Goal: Information Seeking & Learning: Learn about a topic

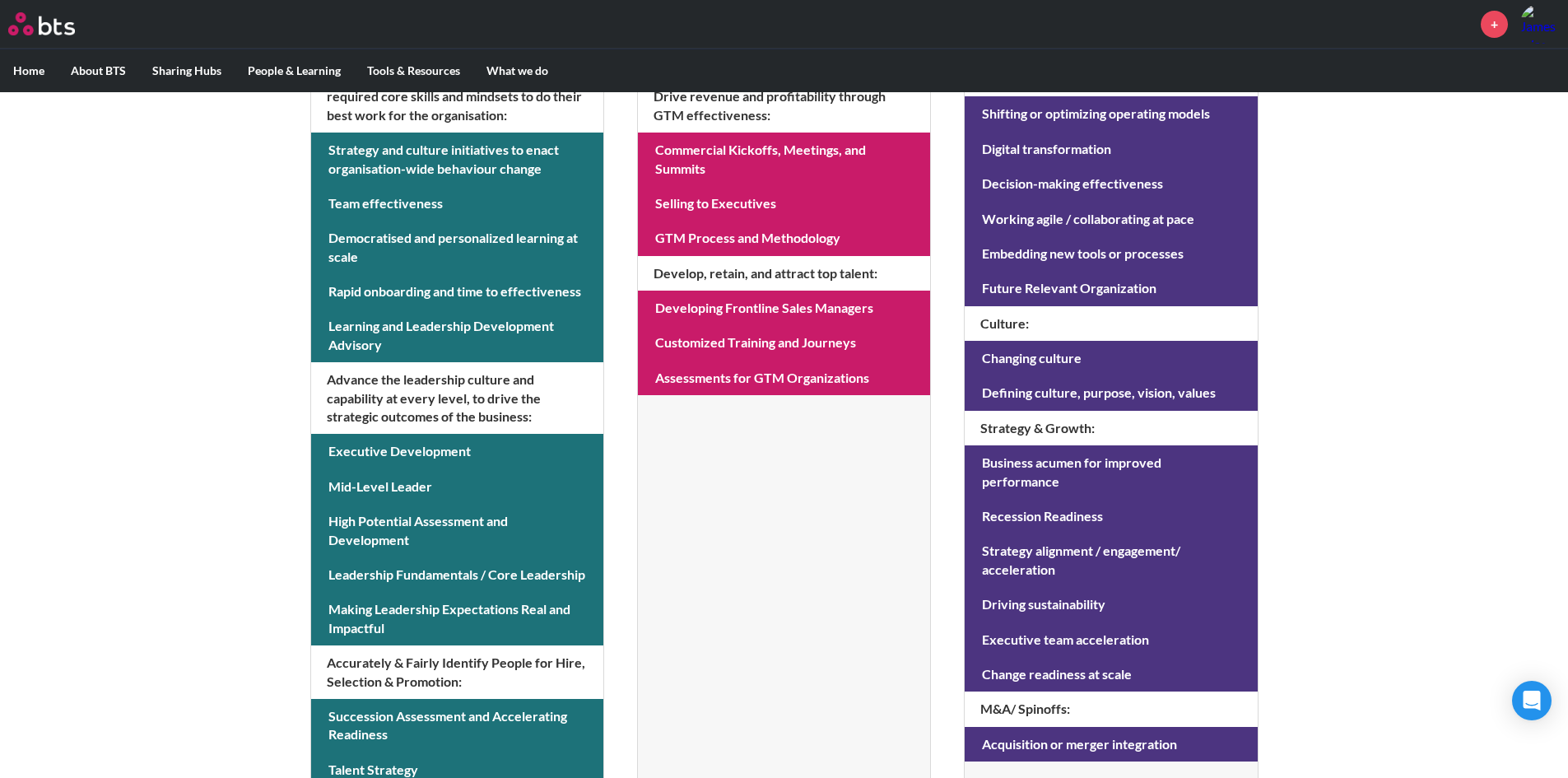
scroll to position [631, 0]
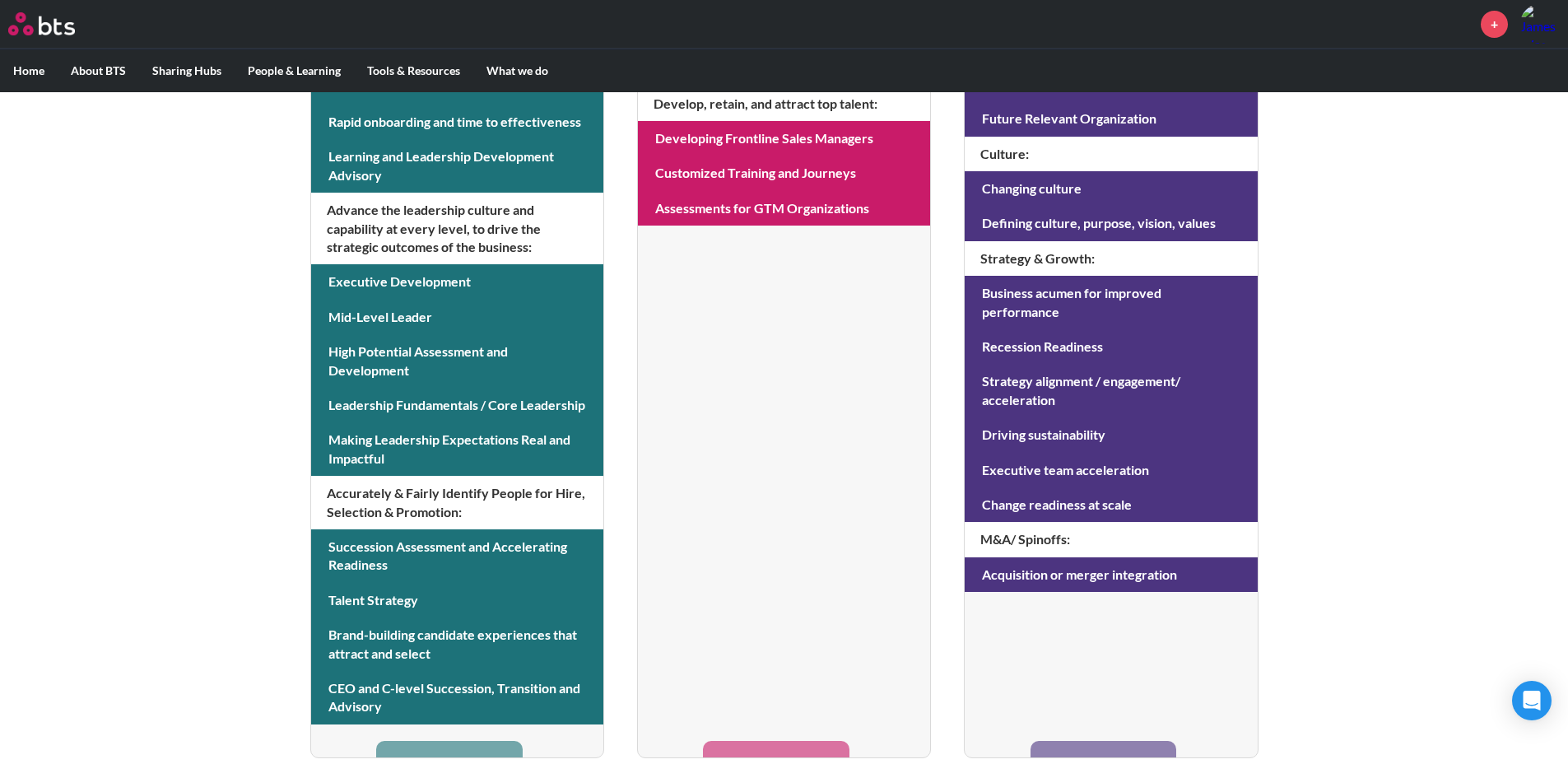
click at [39, 71] on label "Home" at bounding box center [29, 71] width 58 height 43
click at [0, 0] on input "Home" at bounding box center [0, 0] width 0 height 0
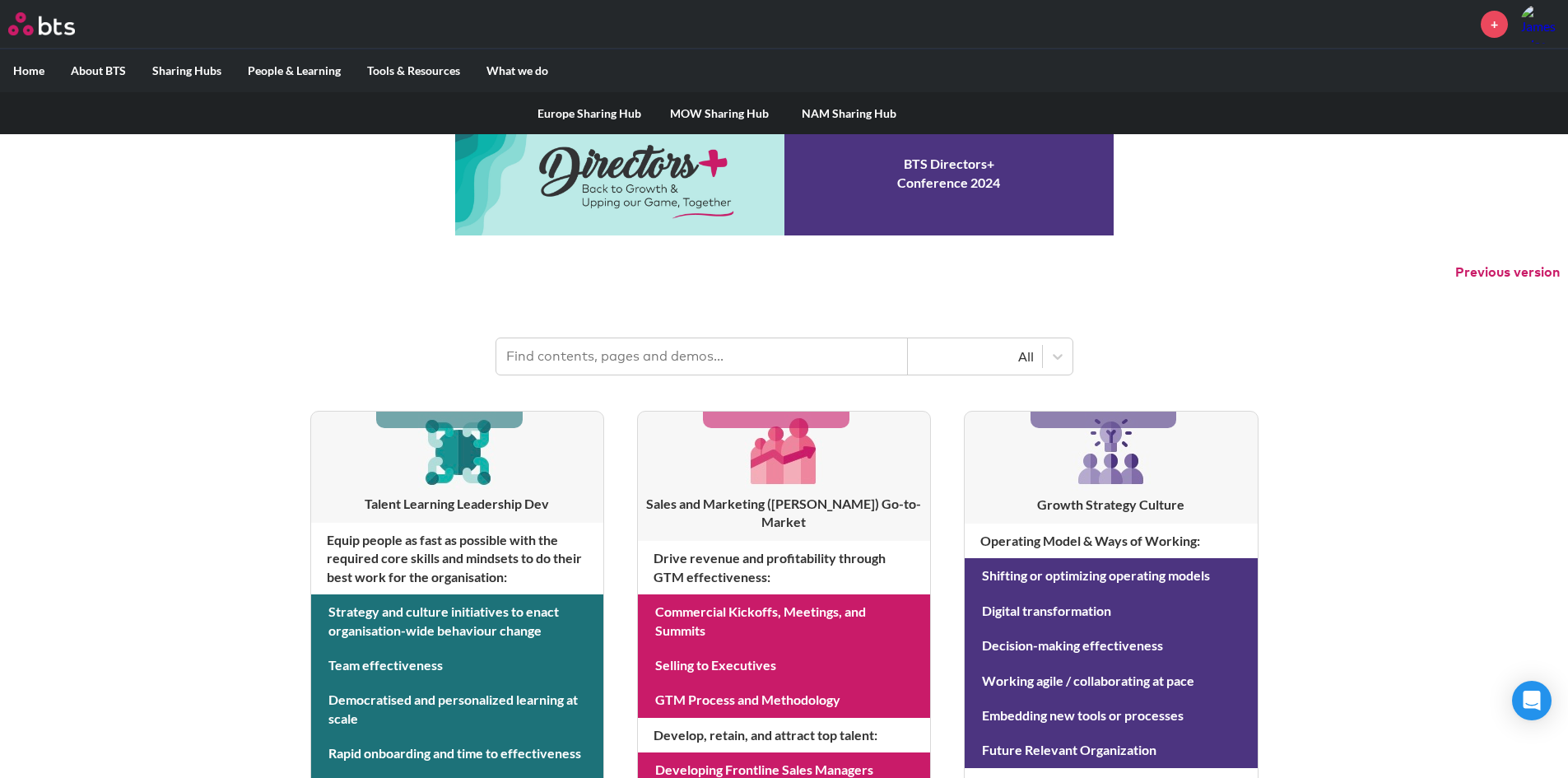
click at [604, 107] on link "Europe Sharing Hub" at bounding box center [589, 114] width 130 height 43
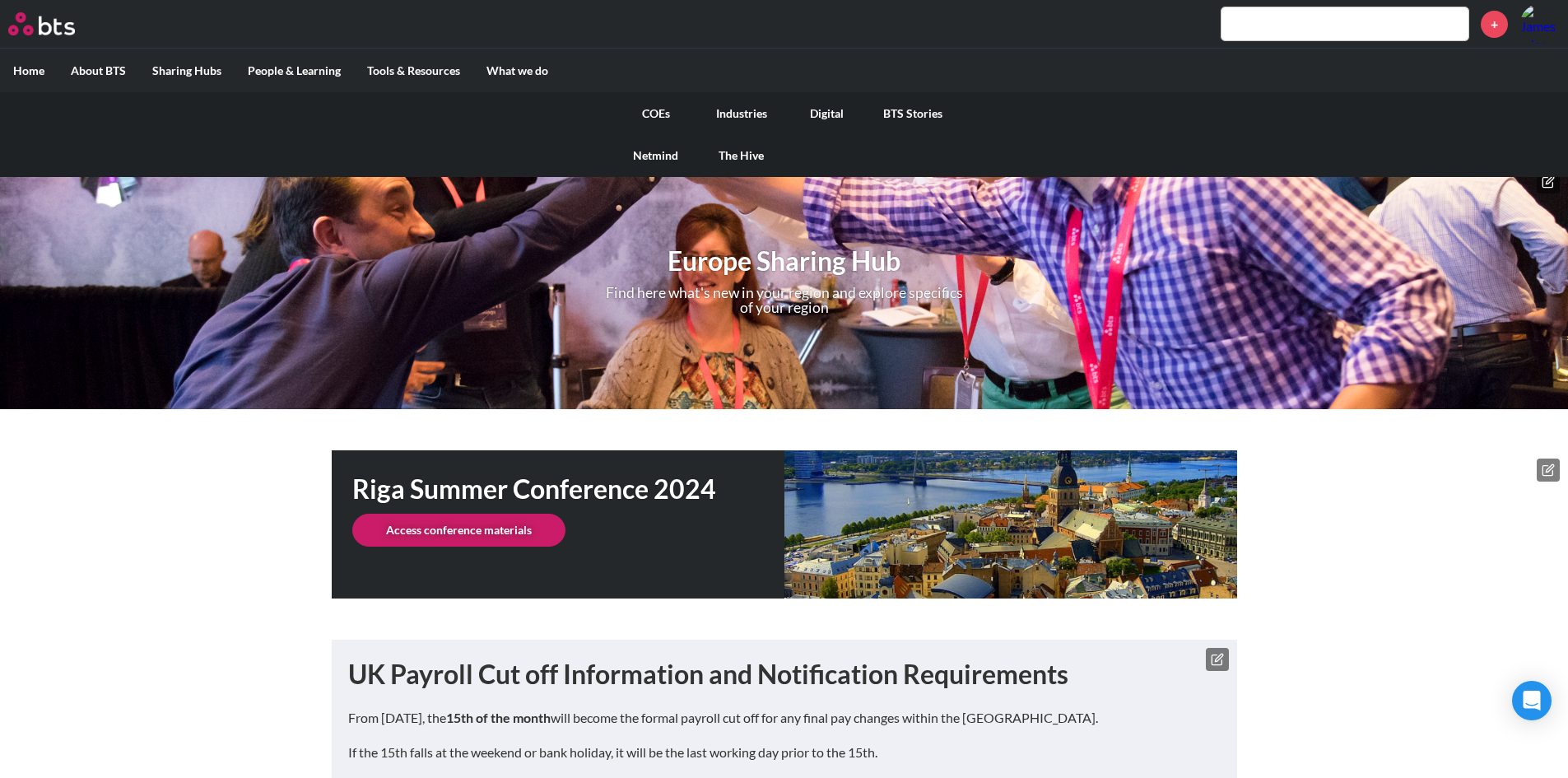
click at [670, 117] on link "COEs" at bounding box center [656, 114] width 86 height 43
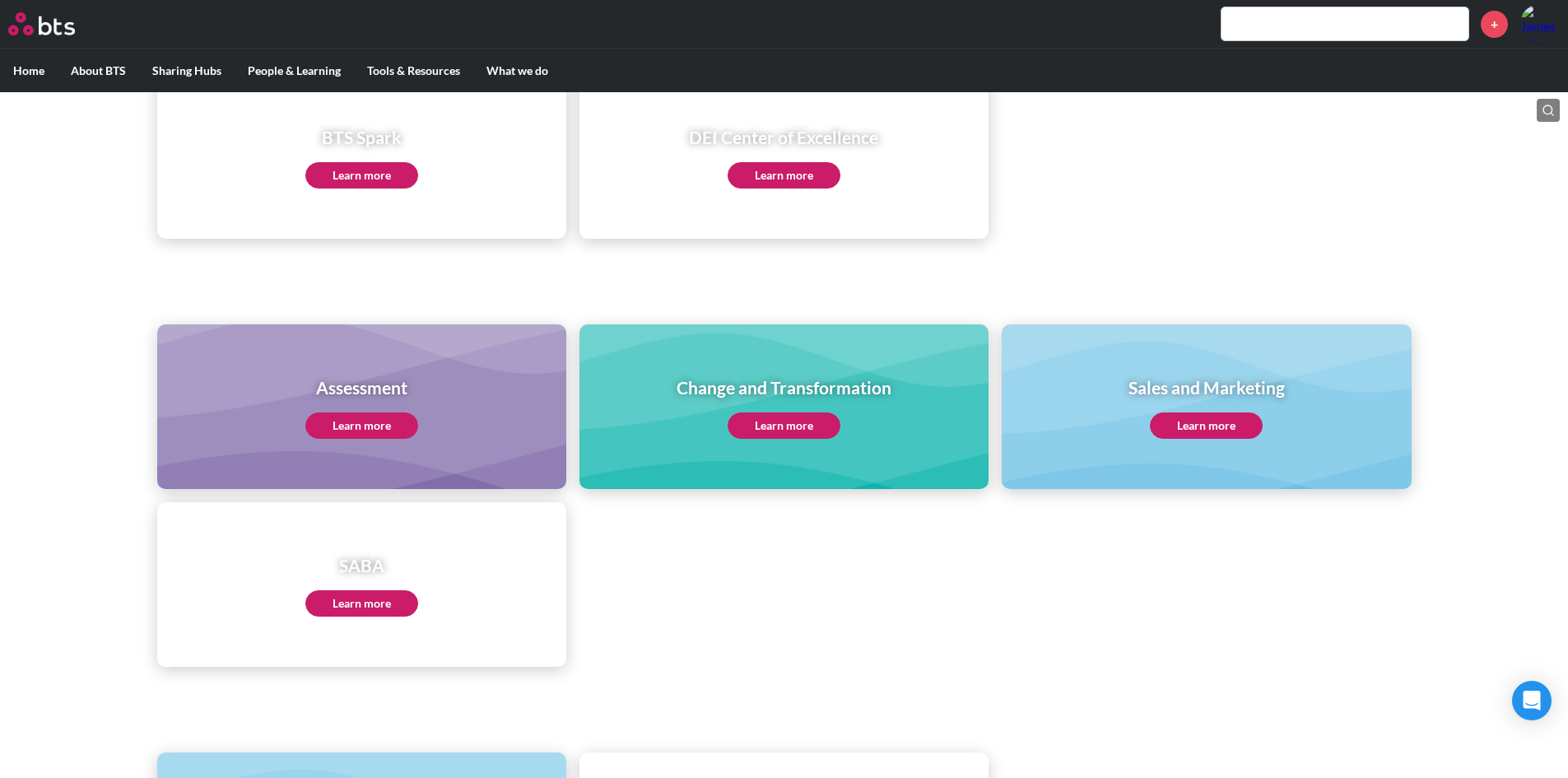
scroll to position [658, 0]
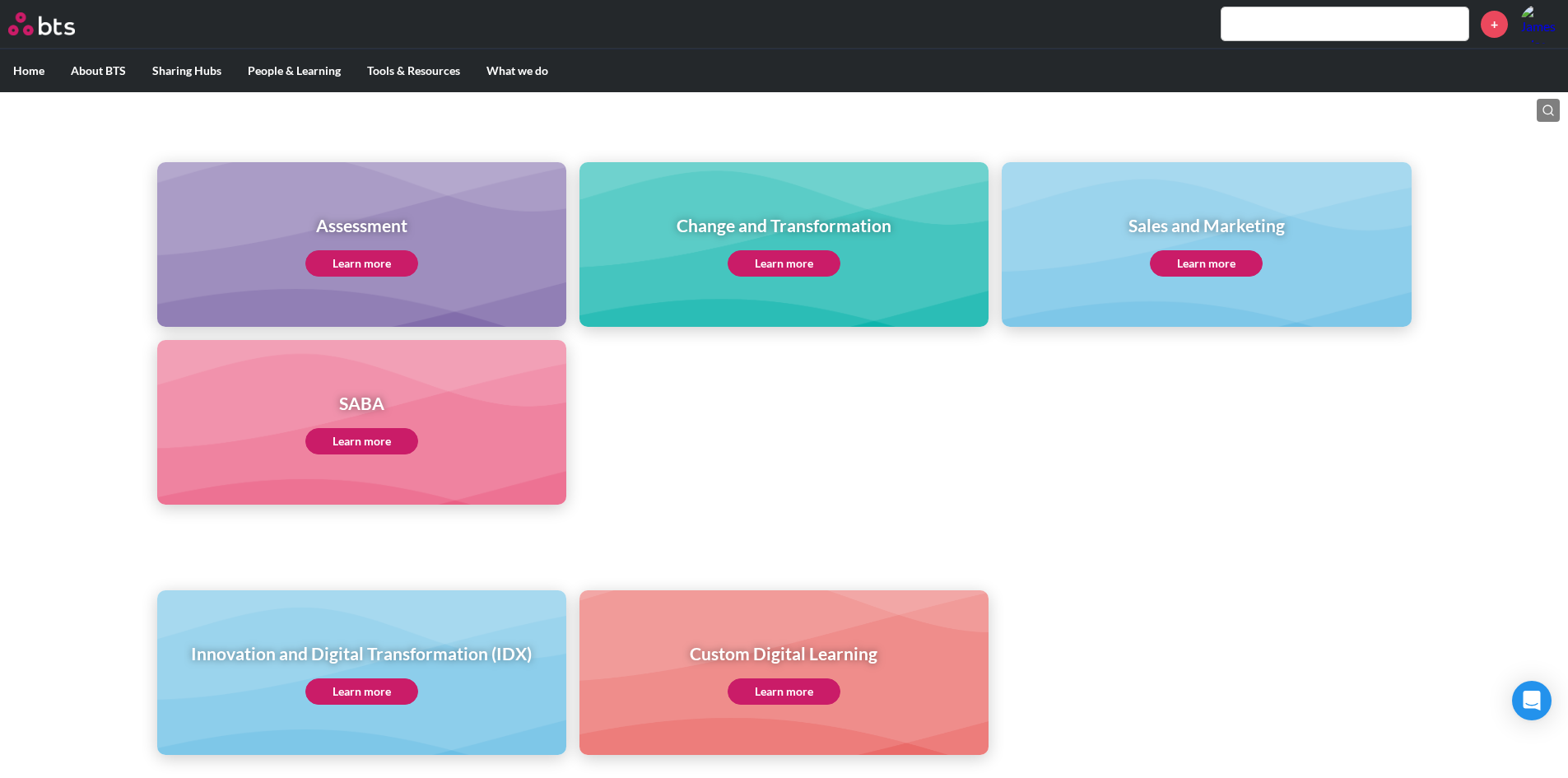
click at [362, 450] on link "Learn more" at bounding box center [361, 441] width 113 height 26
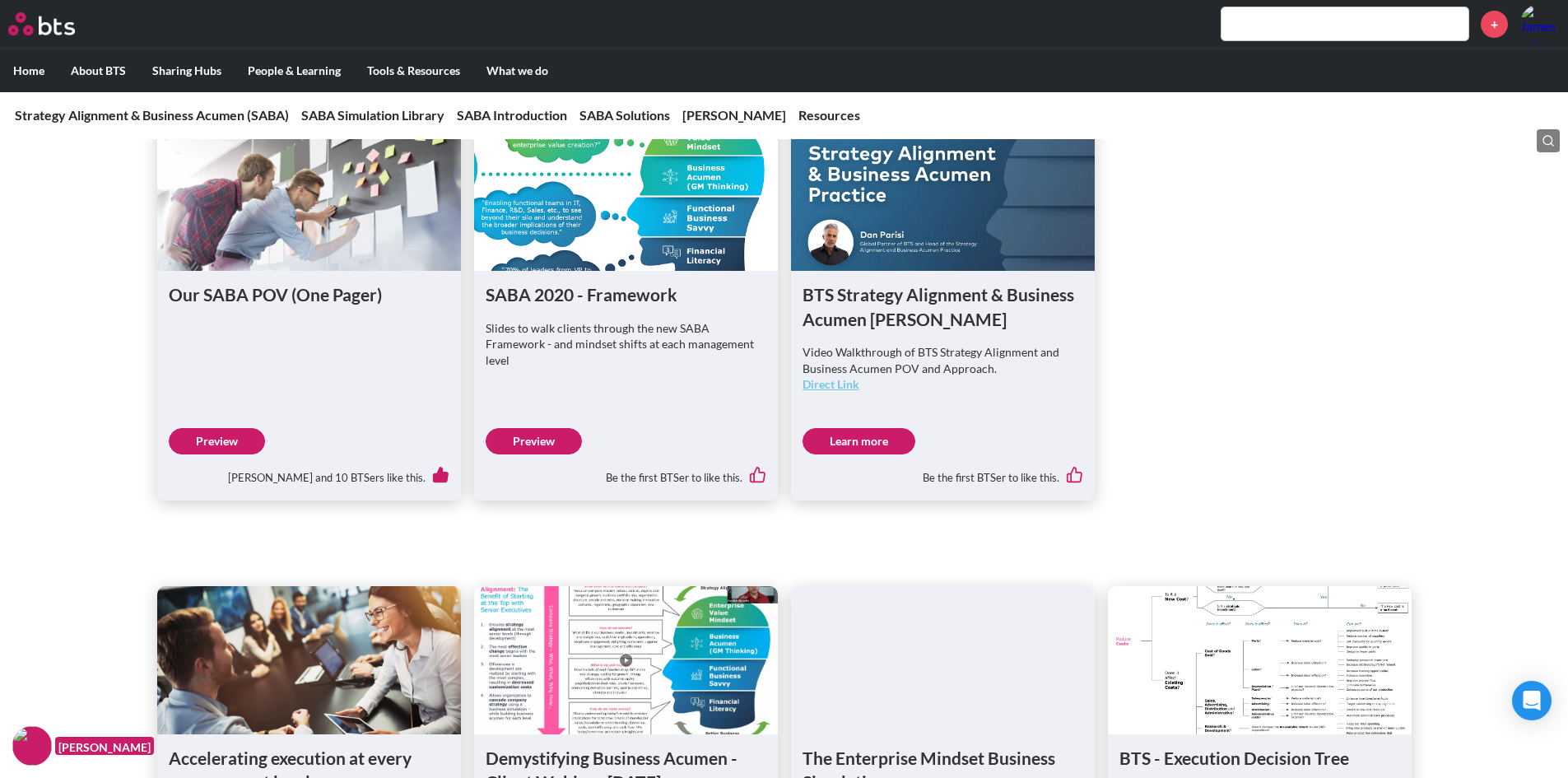
scroll to position [905, 0]
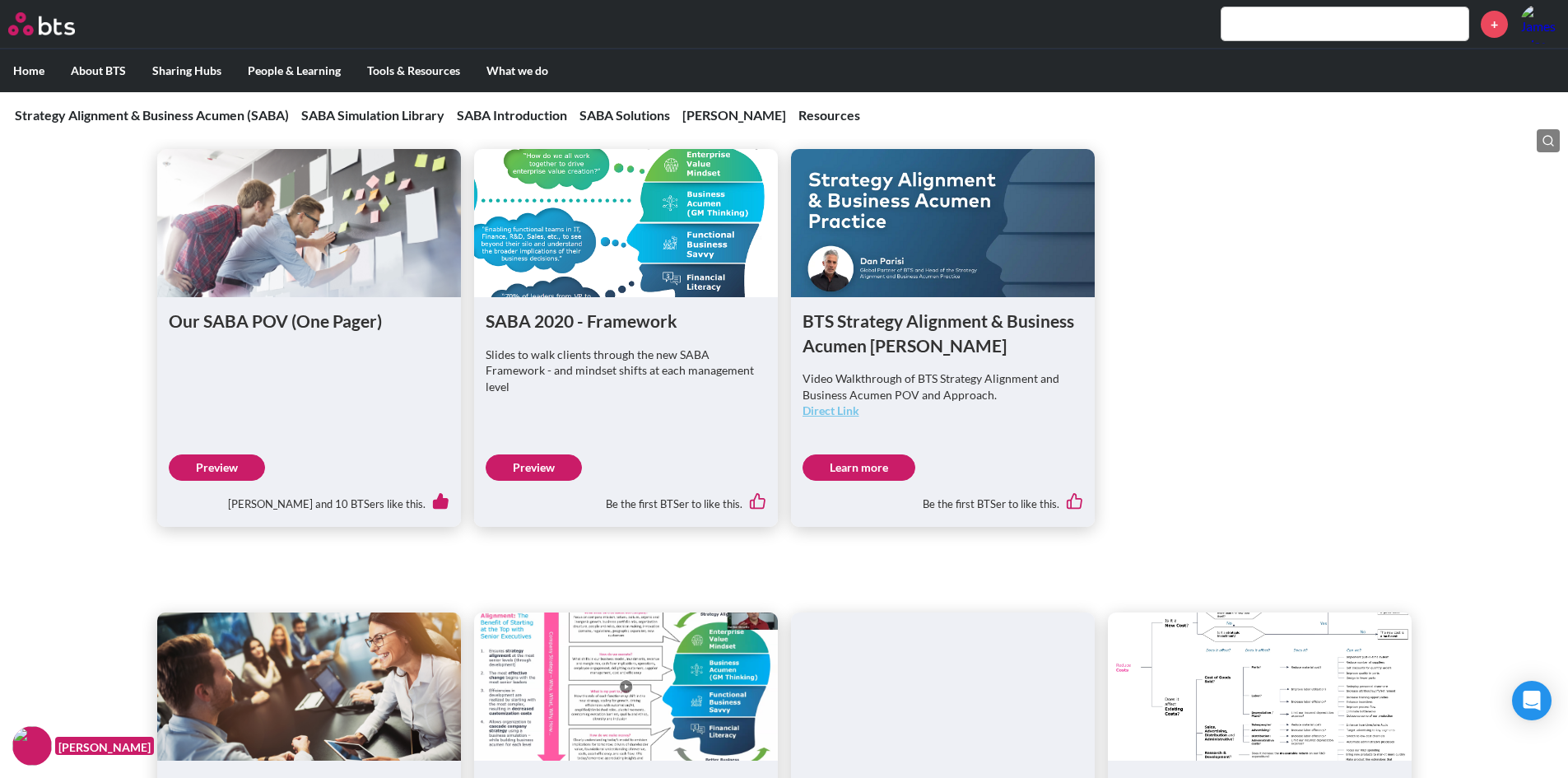
click at [191, 466] on link "Preview" at bounding box center [217, 468] width 97 height 26
click at [247, 459] on link "Preview" at bounding box center [217, 468] width 97 height 26
click at [839, 468] on link "Learn more" at bounding box center [859, 468] width 113 height 26
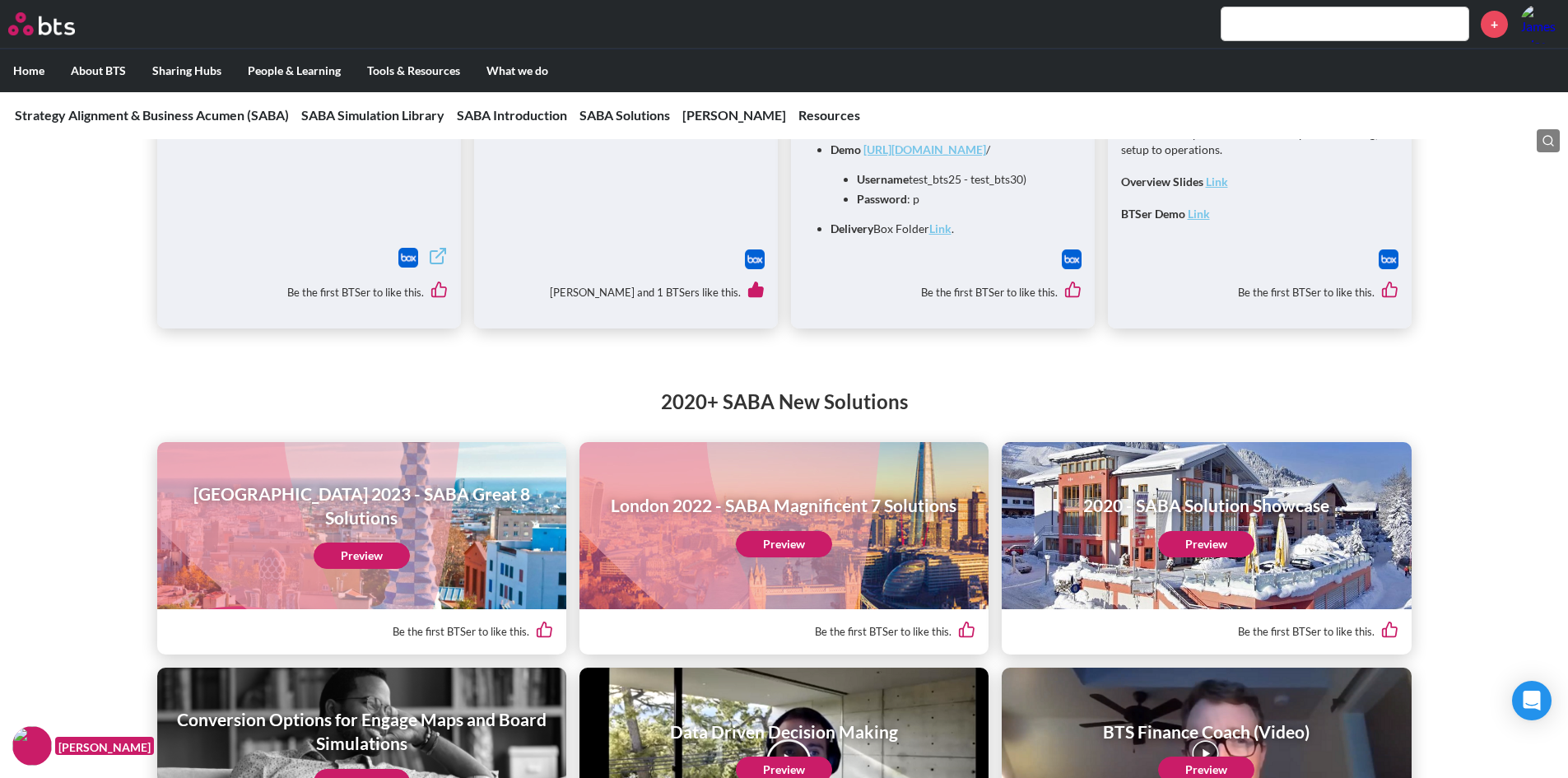
scroll to position [2387, 0]
